Goal: Information Seeking & Learning: Learn about a topic

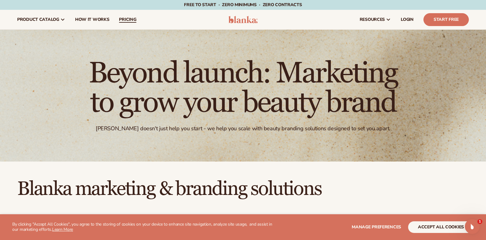
click at [127, 21] on span "pricing" at bounding box center [127, 19] width 17 height 5
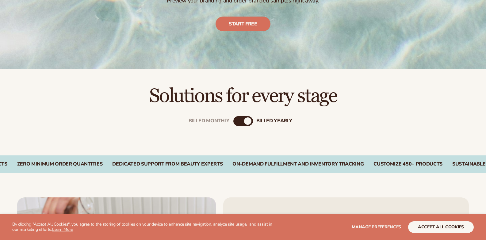
scroll to position [150, 0]
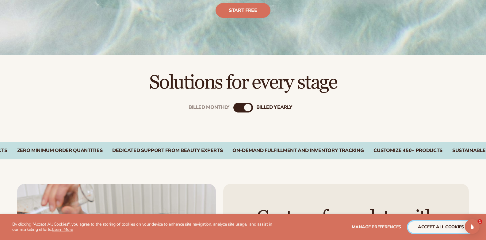
click at [421, 228] on button "accept all cookies" at bounding box center [441, 227] width 66 height 12
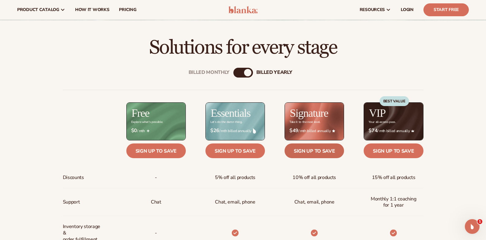
scroll to position [184, 0]
click at [246, 72] on div "billed Yearly" at bounding box center [247, 72] width 7 height 7
click at [236, 73] on div "Billed Monthly" at bounding box center [236, 72] width 7 height 7
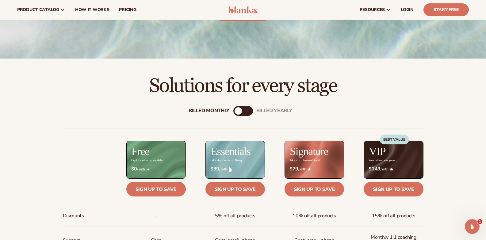
scroll to position [143, 0]
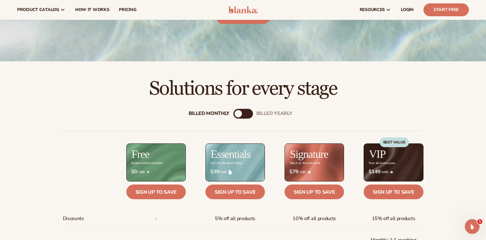
click at [250, 112] on div "billed Yearly" at bounding box center [248, 113] width 7 height 7
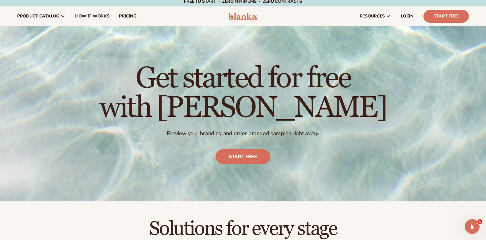
scroll to position [0, 0]
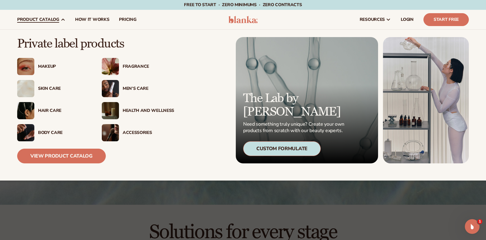
click at [54, 17] on span "product catalog" at bounding box center [38, 19] width 42 height 5
click at [77, 152] on link "View Product Catalog" at bounding box center [61, 156] width 89 height 15
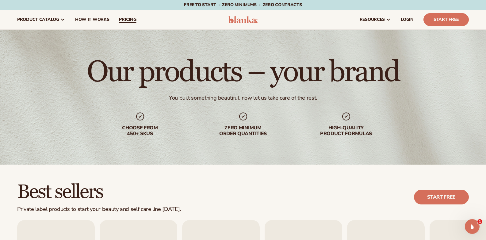
click at [127, 23] on link "pricing" at bounding box center [127, 20] width 27 height 20
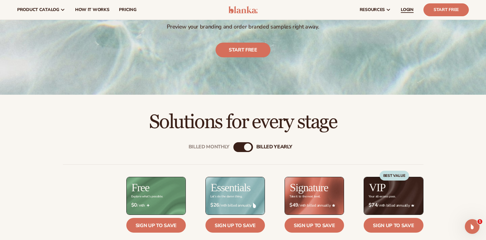
scroll to position [108, 0]
